Goal: Information Seeking & Learning: Learn about a topic

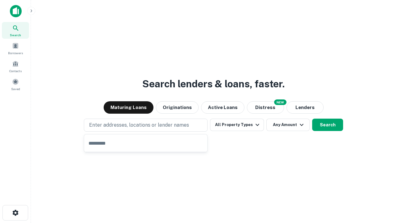
type input "**********"
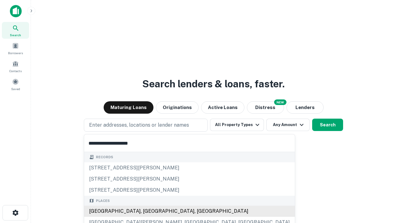
click at [148, 211] on div "[GEOGRAPHIC_DATA], [GEOGRAPHIC_DATA], [GEOGRAPHIC_DATA]" at bounding box center [189, 211] width 211 height 11
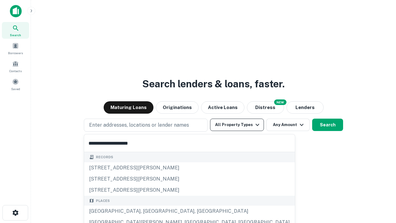
click at [237, 125] on button "All Property Types" at bounding box center [237, 125] width 54 height 12
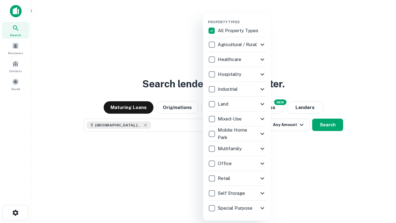
click at [242, 18] on button "button" at bounding box center [242, 18] width 68 height 0
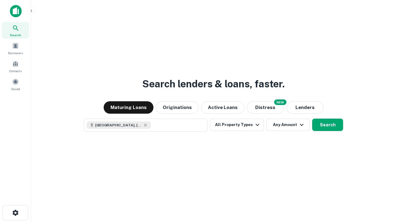
scroll to position [10, 0]
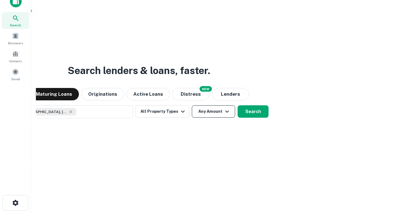
click at [192, 105] on button "Any Amount" at bounding box center [213, 111] width 43 height 12
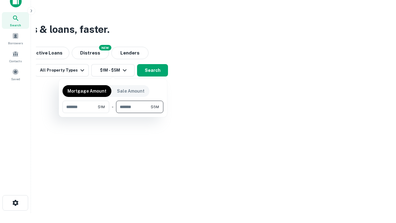
type input "*******"
click at [113, 113] on button "button" at bounding box center [113, 113] width 101 height 0
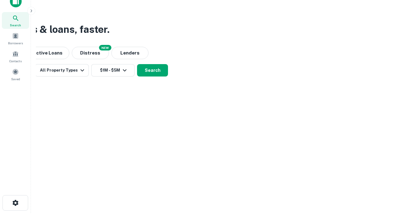
scroll to position [10, 0]
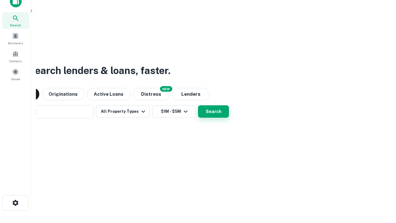
click at [198, 105] on button "Search" at bounding box center [213, 111] width 31 height 12
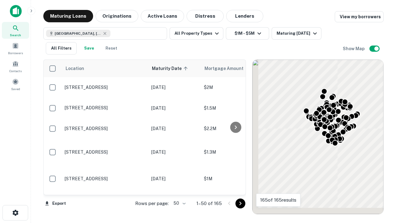
click at [179, 203] on body "Search Borrowers Contacts Saved Maturing Loans Originations Active Loans Distre…" at bounding box center [198, 111] width 396 height 223
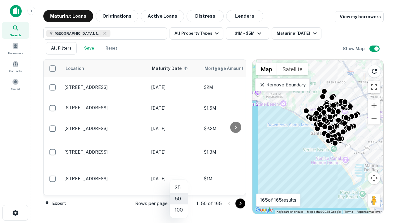
click at [179, 188] on li "25" at bounding box center [179, 187] width 18 height 11
